Goal: Task Accomplishment & Management: Use online tool/utility

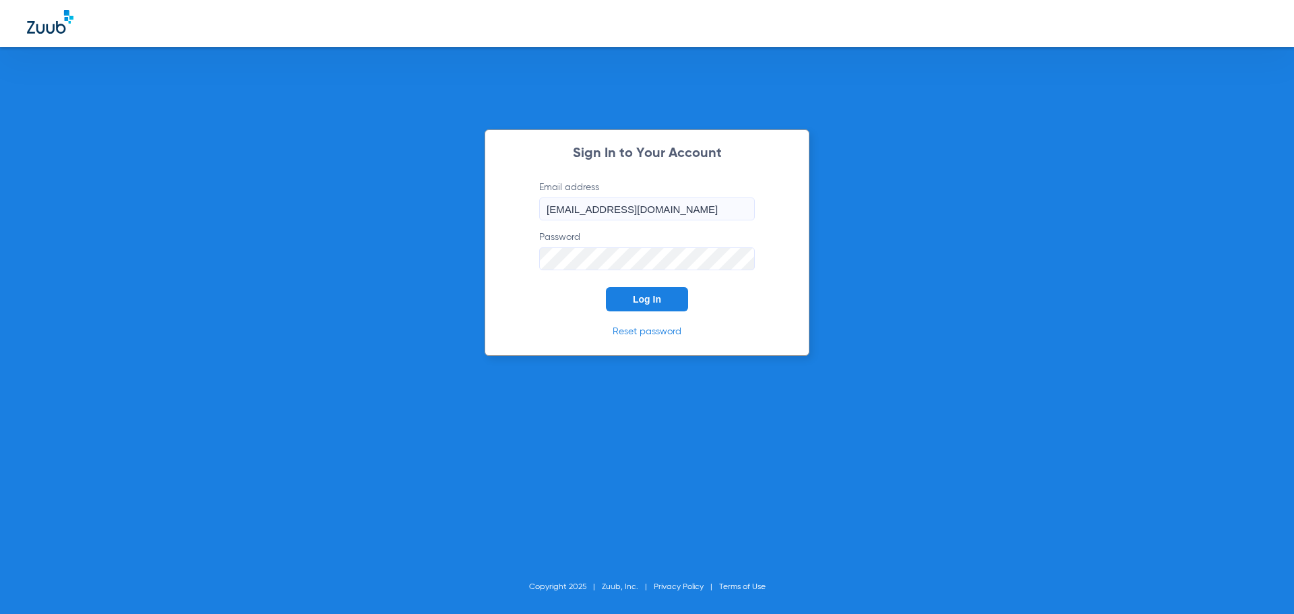
click at [663, 299] on button "Log In" at bounding box center [647, 299] width 82 height 24
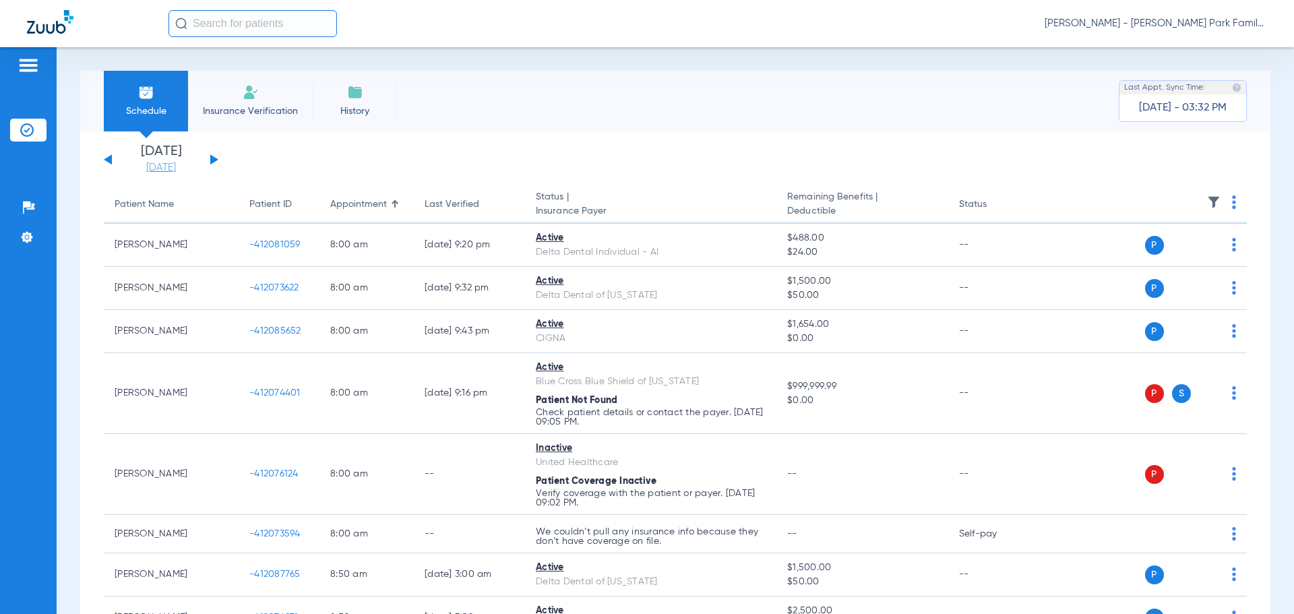
drag, startPoint x: 166, startPoint y: 167, endPoint x: 171, endPoint y: 173, distance: 7.2
click at [166, 167] on link "[DATE]" at bounding box center [161, 167] width 81 height 13
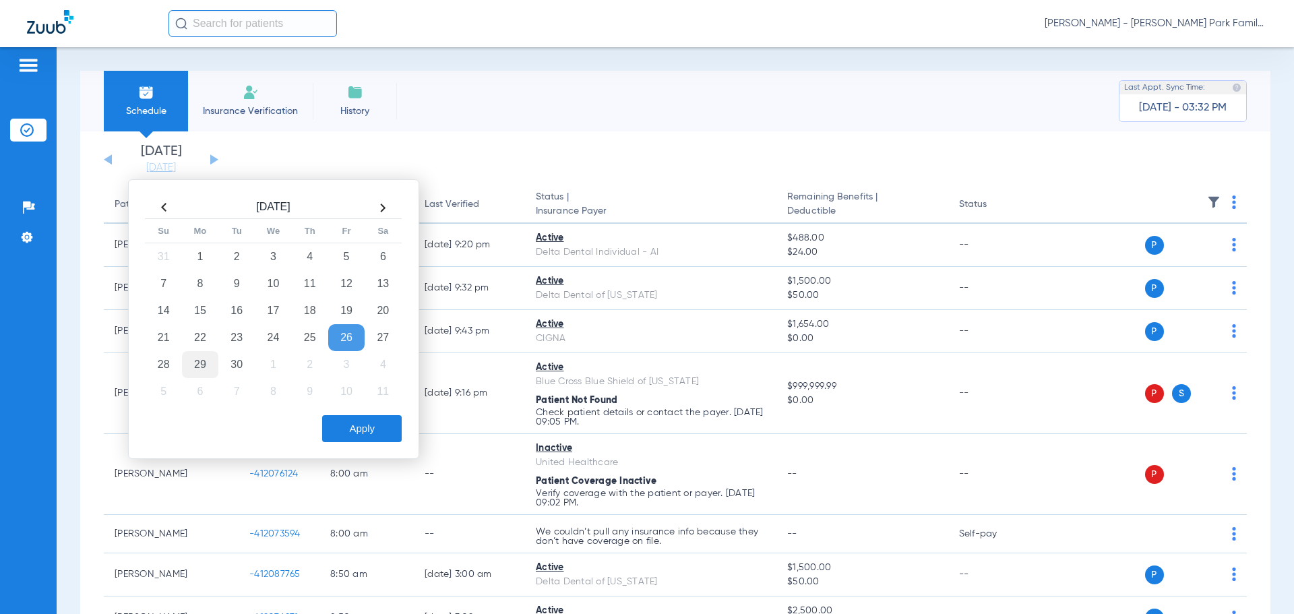
click at [201, 365] on td "29" at bounding box center [200, 364] width 36 height 27
click at [350, 427] on button "Apply" at bounding box center [362, 428] width 80 height 27
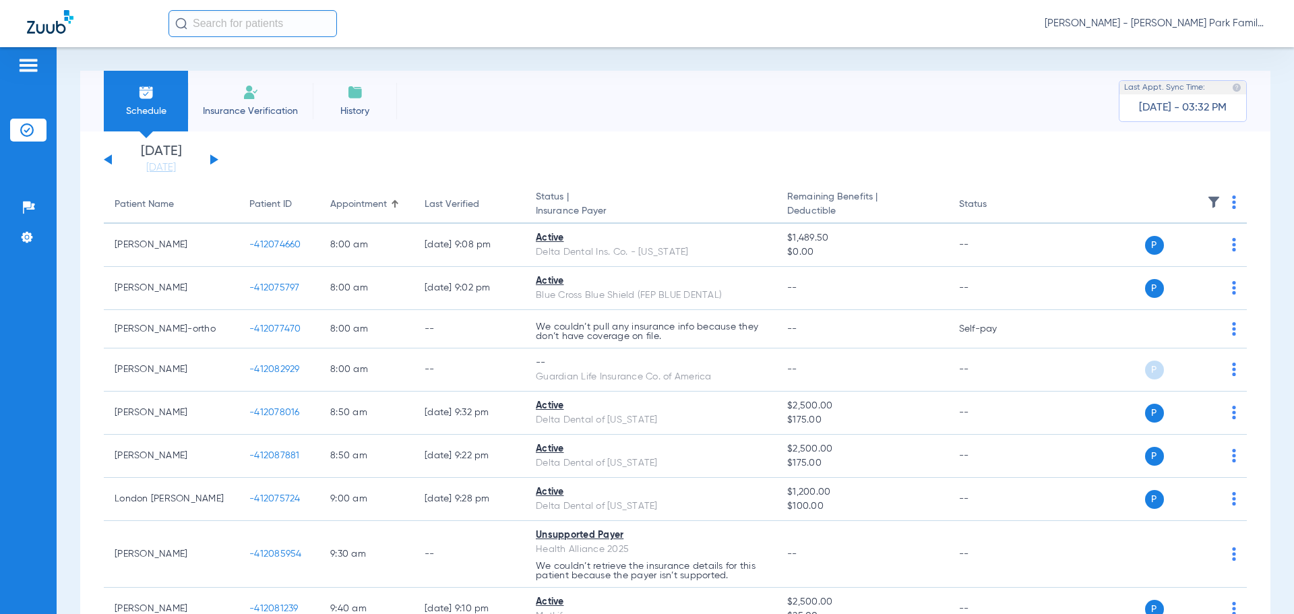
click at [1207, 197] on img at bounding box center [1213, 201] width 13 height 13
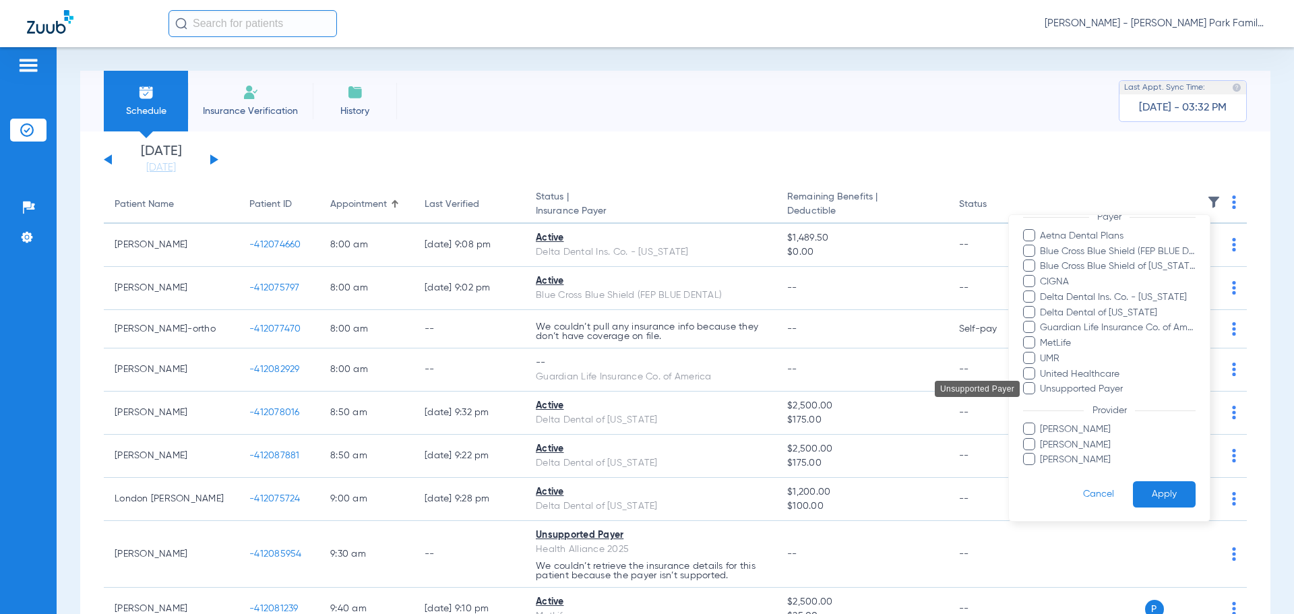
scroll to position [139, 0]
click at [1059, 461] on span "[PERSON_NAME]" at bounding box center [1117, 459] width 156 height 14
click at [1042, 468] on input "[PERSON_NAME]" at bounding box center [1042, 468] width 0 height 0
click at [1151, 488] on button "Apply" at bounding box center [1164, 494] width 63 height 26
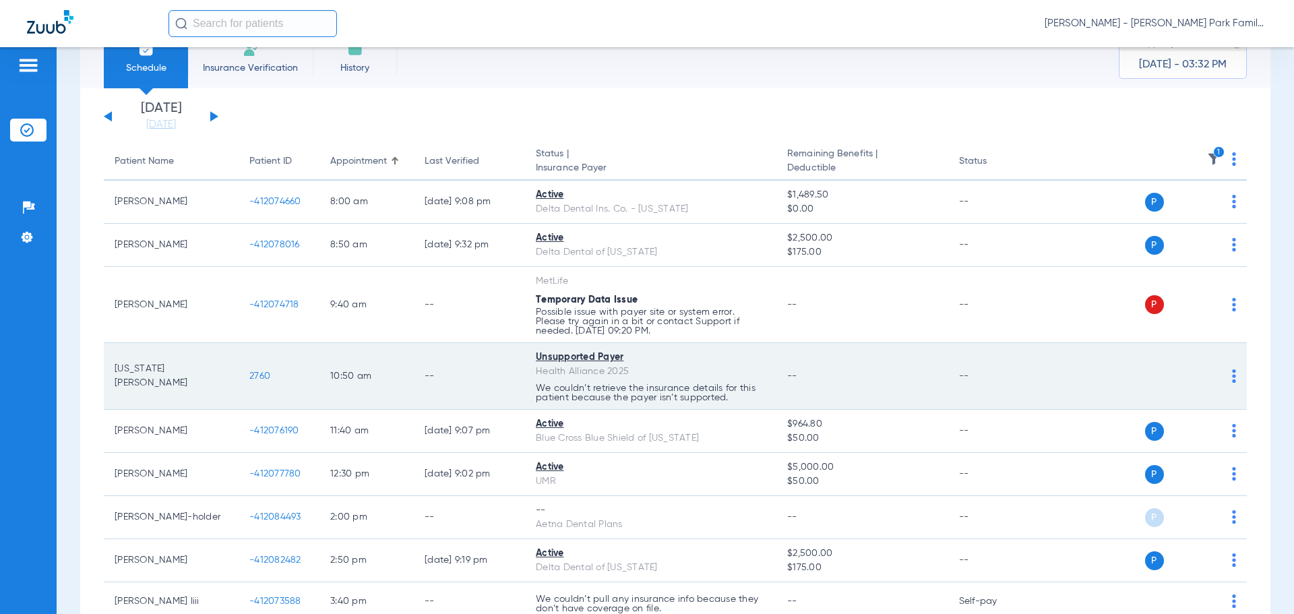
scroll to position [67, 0]
